Goal: Task Accomplishment & Management: Manage account settings

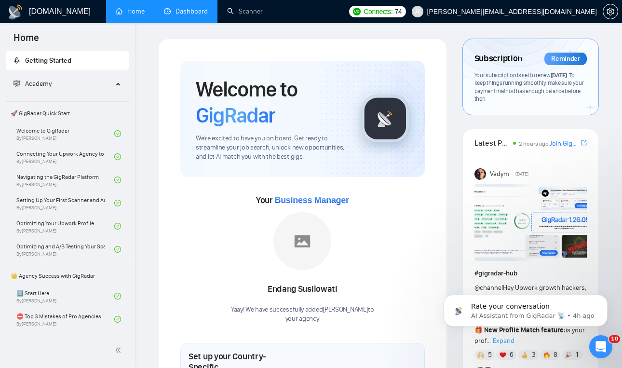
click at [201, 10] on link "Dashboard" at bounding box center [186, 11] width 44 height 8
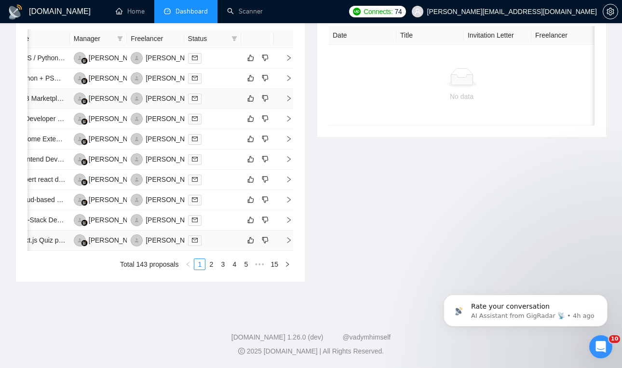
scroll to position [520, 0]
click at [211, 270] on link "2" at bounding box center [211, 264] width 11 height 11
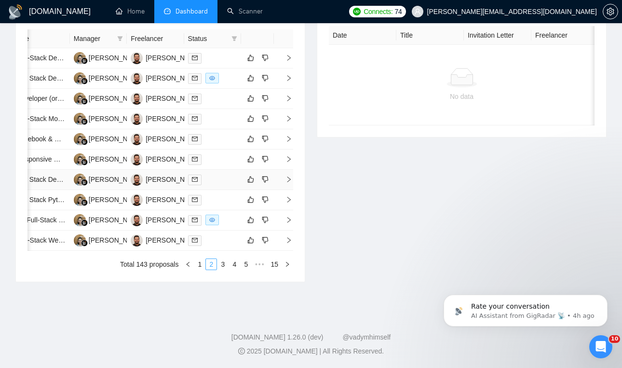
scroll to position [467, 0]
click at [200, 270] on link "1" at bounding box center [199, 264] width 11 height 11
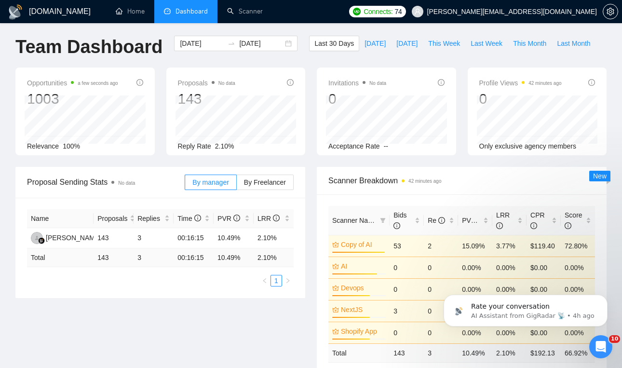
scroll to position [0, 0]
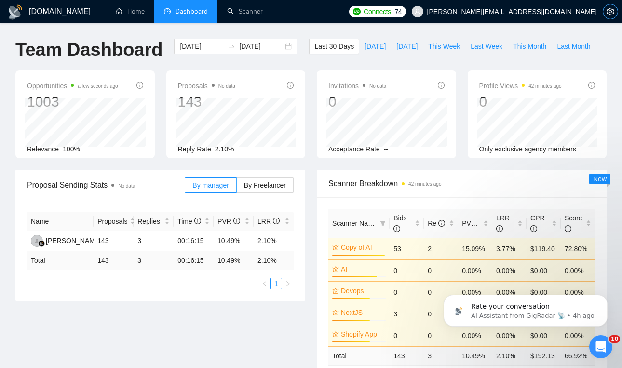
click at [608, 10] on icon "setting" at bounding box center [611, 12] width 8 height 8
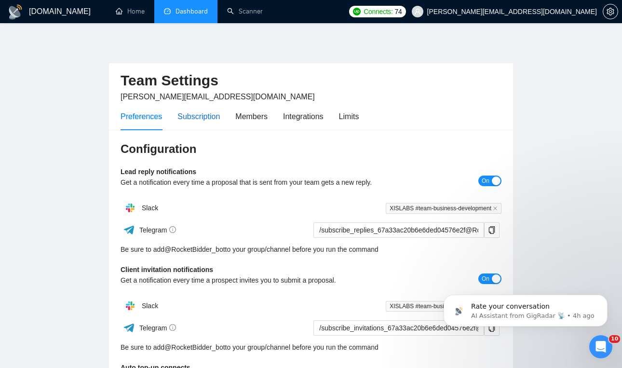
click at [213, 113] on div "Subscription" at bounding box center [198, 116] width 42 height 12
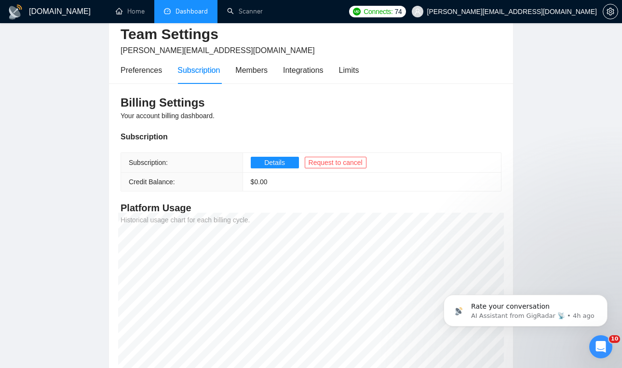
scroll to position [55, 0]
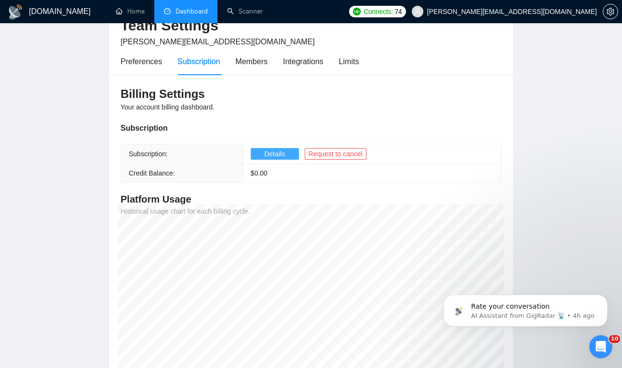
click at [262, 156] on button "Details" at bounding box center [275, 154] width 48 height 12
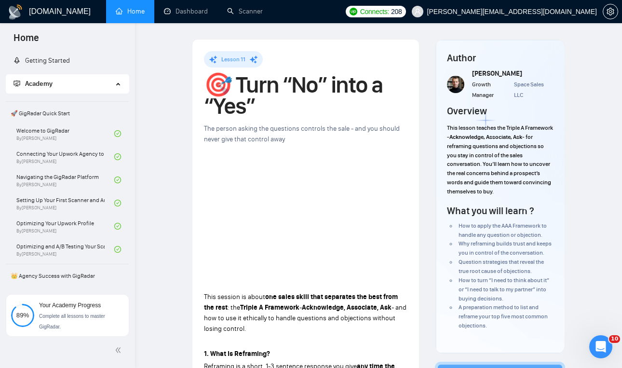
scroll to position [319, 0]
